Goal: Book appointment/travel/reservation

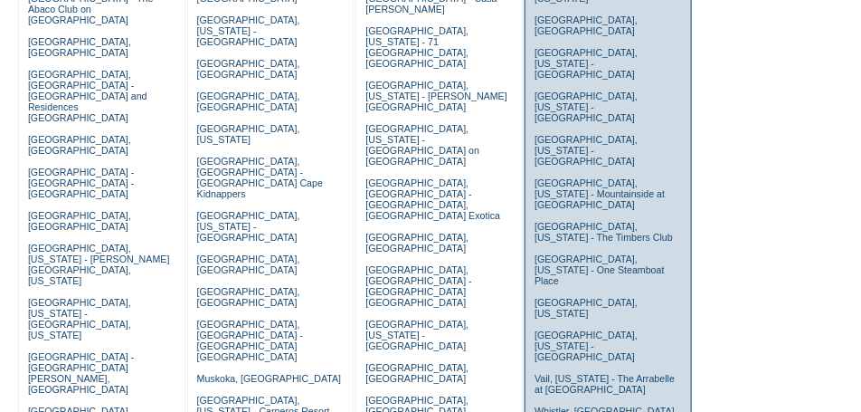
scroll to position [271, 0]
click at [598, 404] on link "Whistler, [GEOGRAPHIC_DATA] - Kadenwood Estates" at bounding box center [608, 415] width 146 height 22
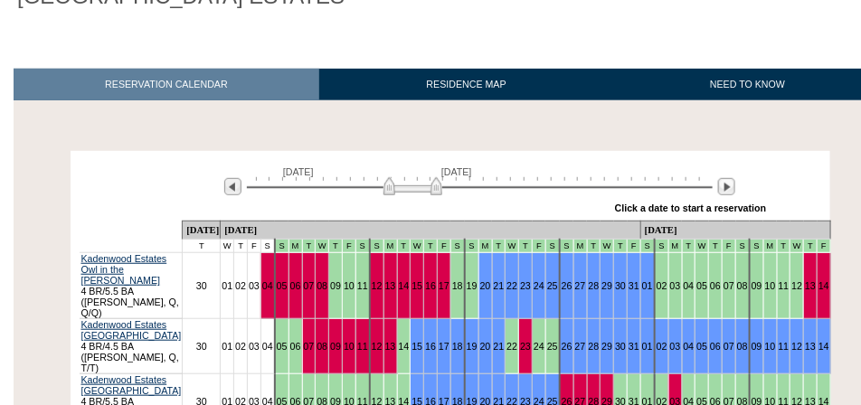
scroll to position [210, 0]
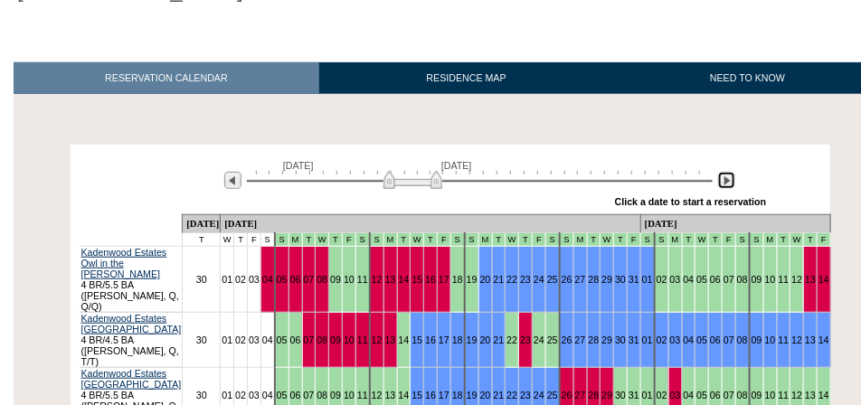
click at [723, 186] on img at bounding box center [726, 180] width 17 height 17
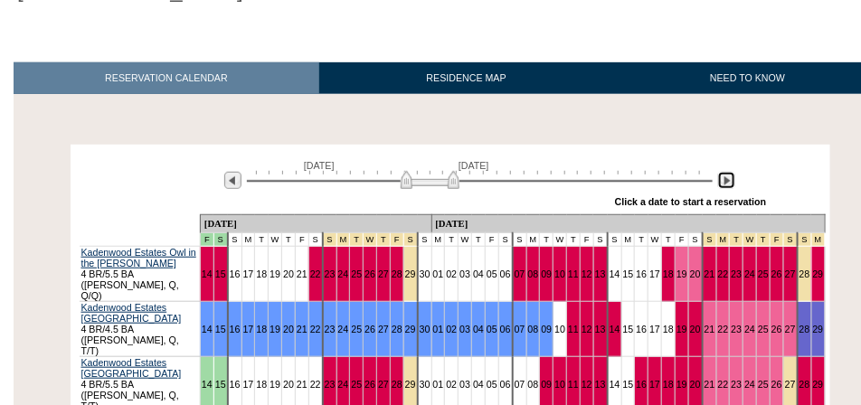
click at [723, 186] on img at bounding box center [726, 180] width 17 height 17
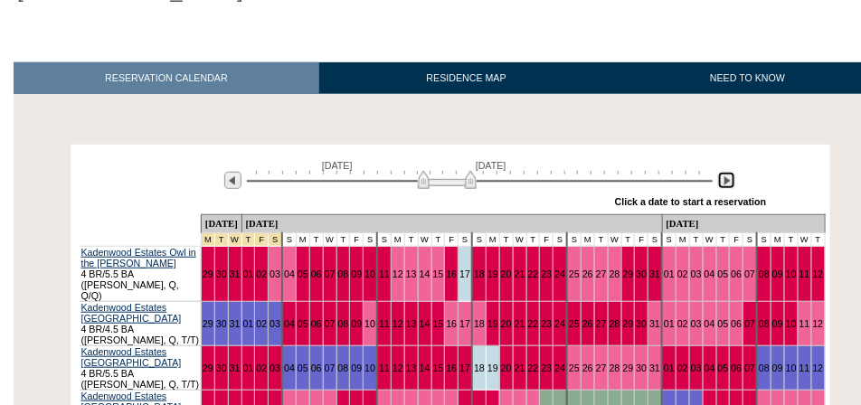
click at [723, 186] on img at bounding box center [726, 180] width 17 height 17
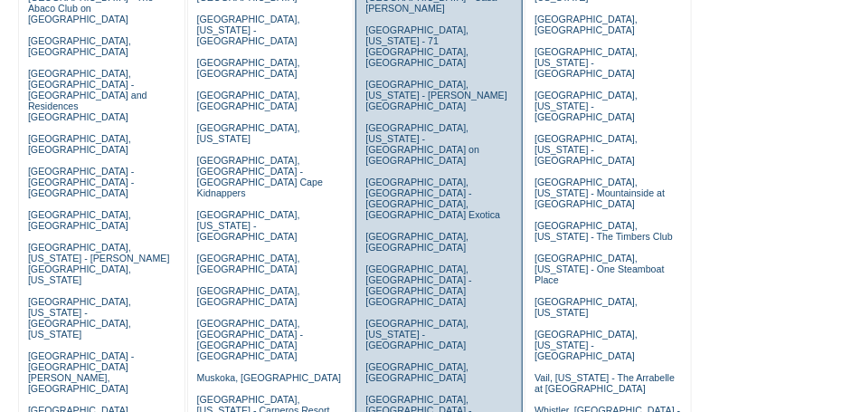
scroll to position [362, 0]
